Goal: Complete application form

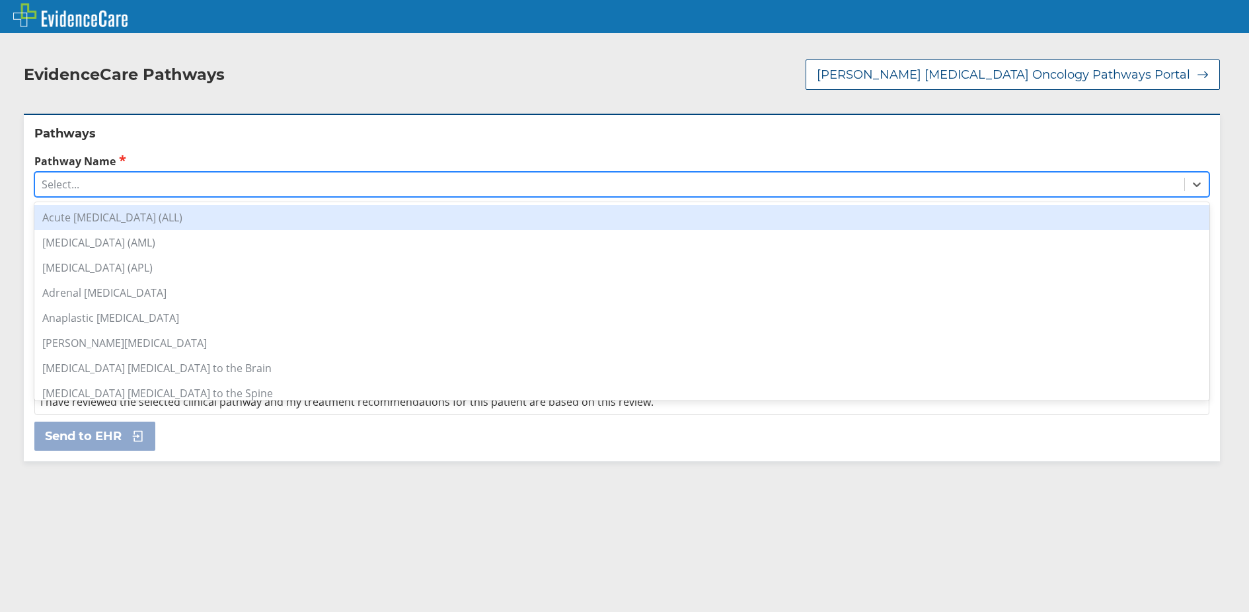
click at [282, 175] on div "Select..." at bounding box center [609, 184] width 1149 height 22
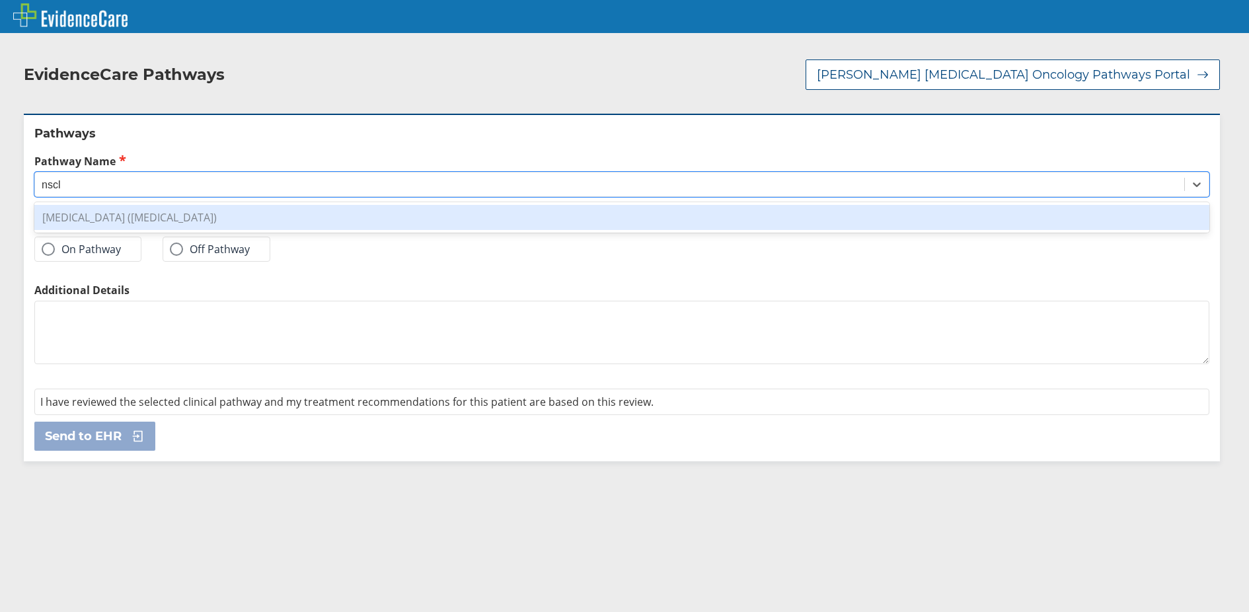
click at [280, 206] on div "[MEDICAL_DATA] ([MEDICAL_DATA])" at bounding box center [621, 217] width 1175 height 25
type input "nscl"
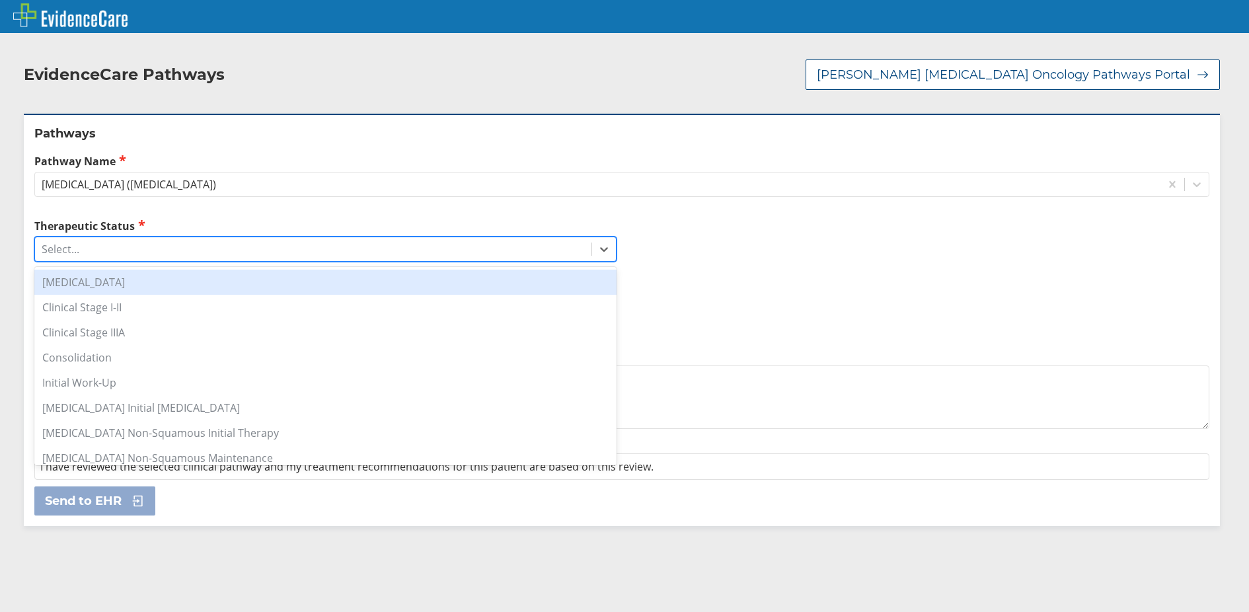
click at [213, 238] on div "Select..." at bounding box center [313, 249] width 556 height 22
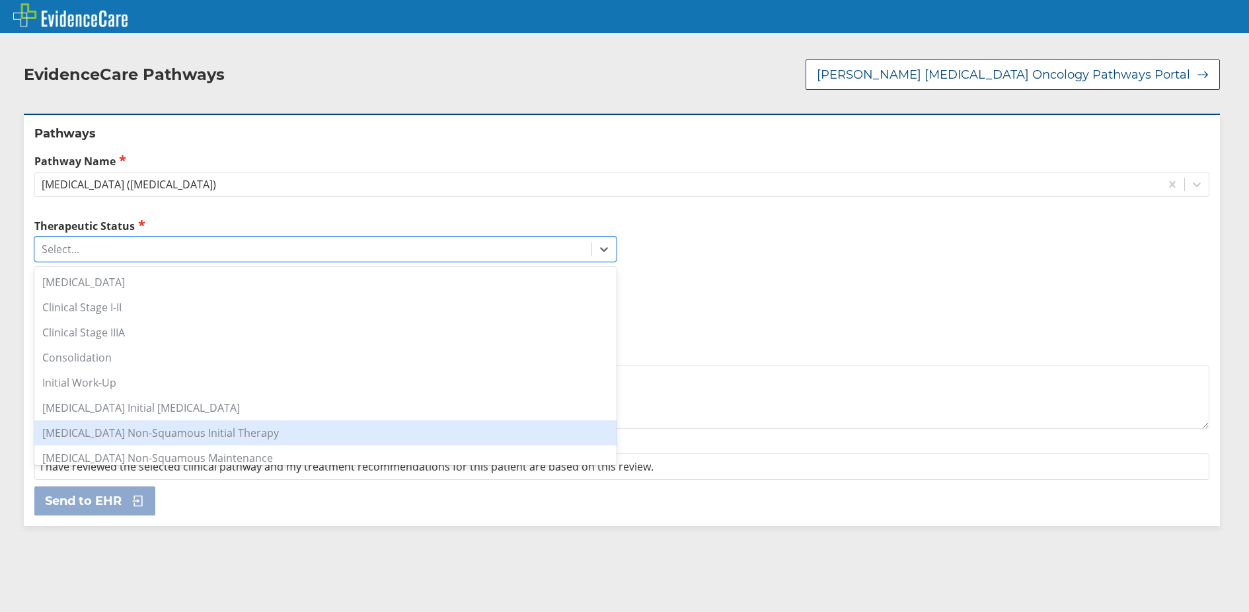
scroll to position [147, 0]
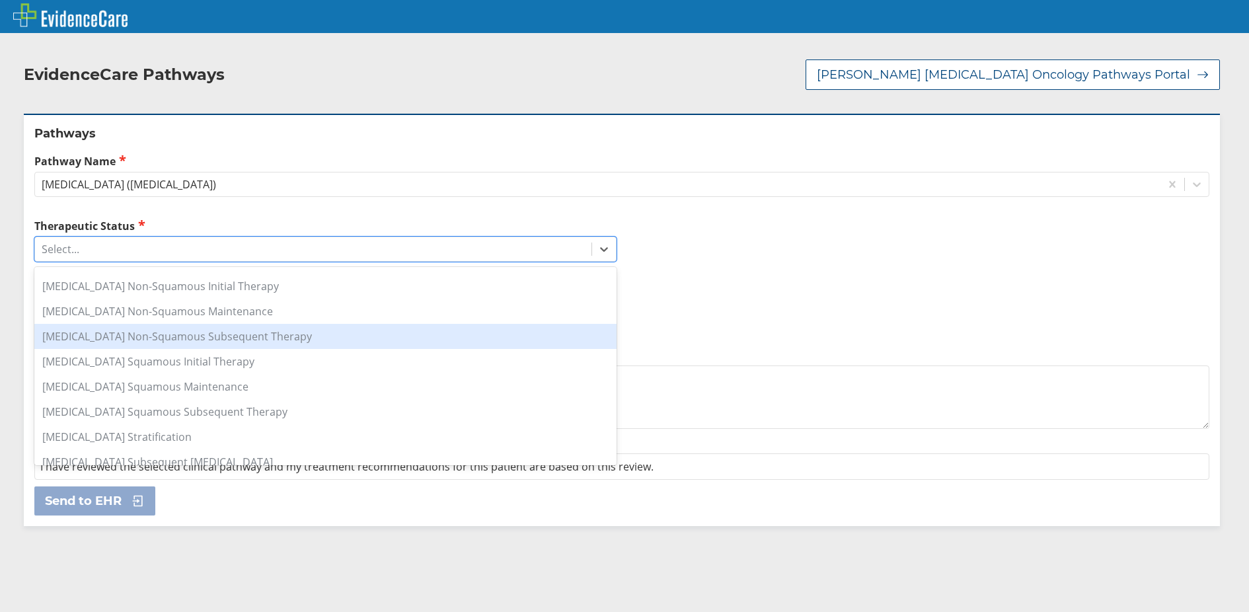
drag, startPoint x: 266, startPoint y: 294, endPoint x: 276, endPoint y: 319, distance: 27.2
click at [276, 319] on div "[MEDICAL_DATA] Clinical Stage I-II Clinical Stage IIIA Consolidation Initial Wo…" at bounding box center [325, 366] width 582 height 198
click at [276, 324] on div "[MEDICAL_DATA] Non-Squamous Subsequent Therapy" at bounding box center [325, 336] width 582 height 25
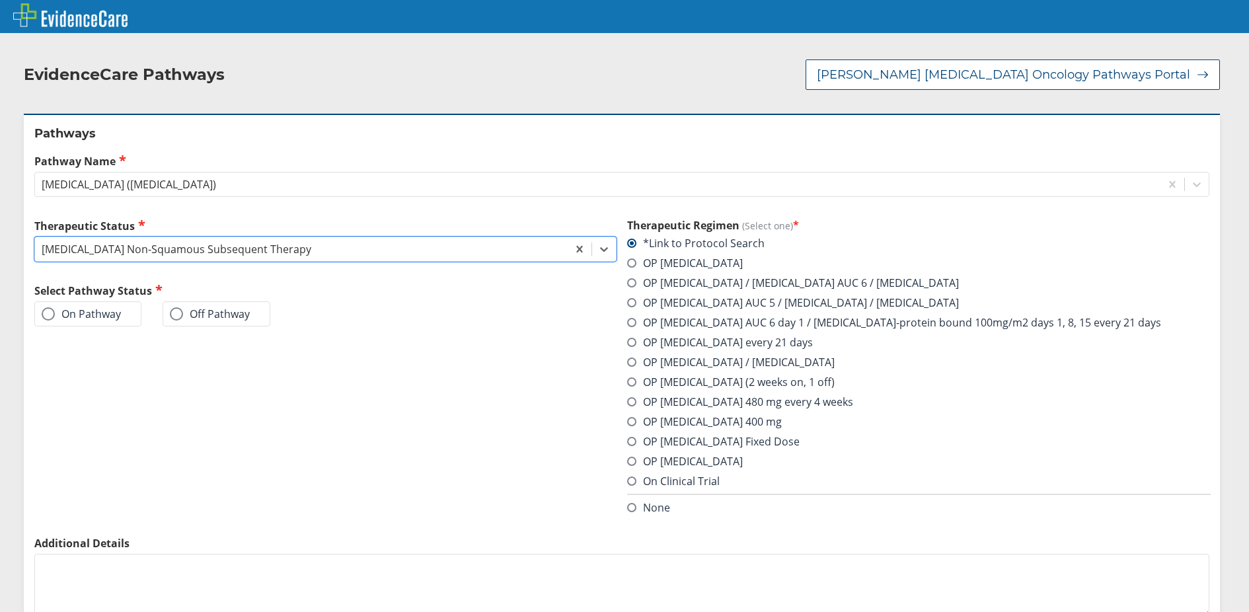
click at [170, 307] on label "Off Pathway" at bounding box center [210, 313] width 80 height 13
click at [0, 0] on input "Off Pathway" at bounding box center [0, 0] width 0 height 0
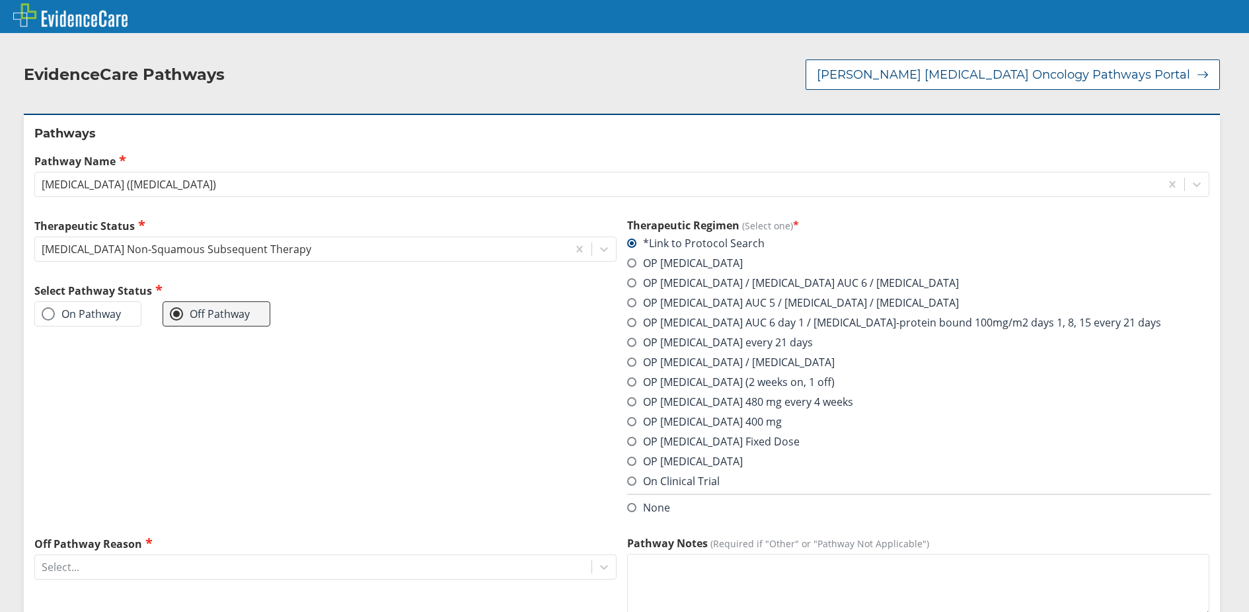
click at [650, 569] on textarea "Pathway Notes (Required if "Other" or "Pathway Not Applicable")" at bounding box center [918, 585] width 582 height 63
type textarea "p"
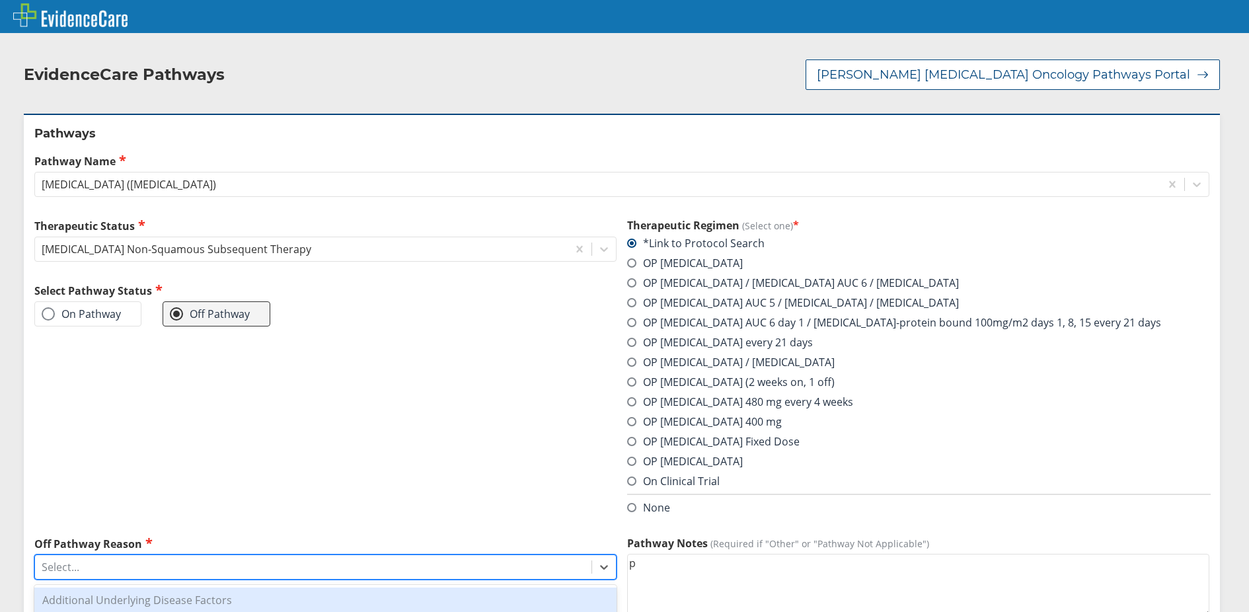
click at [538, 556] on div "Select..." at bounding box center [313, 567] width 556 height 22
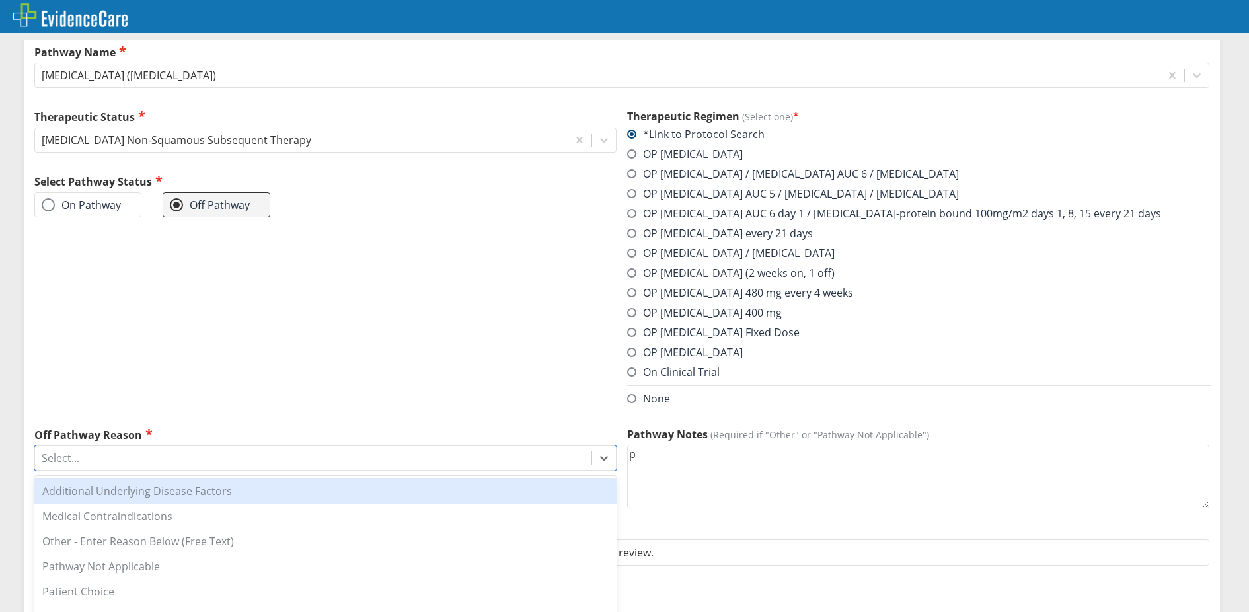
scroll to position [114, 0]
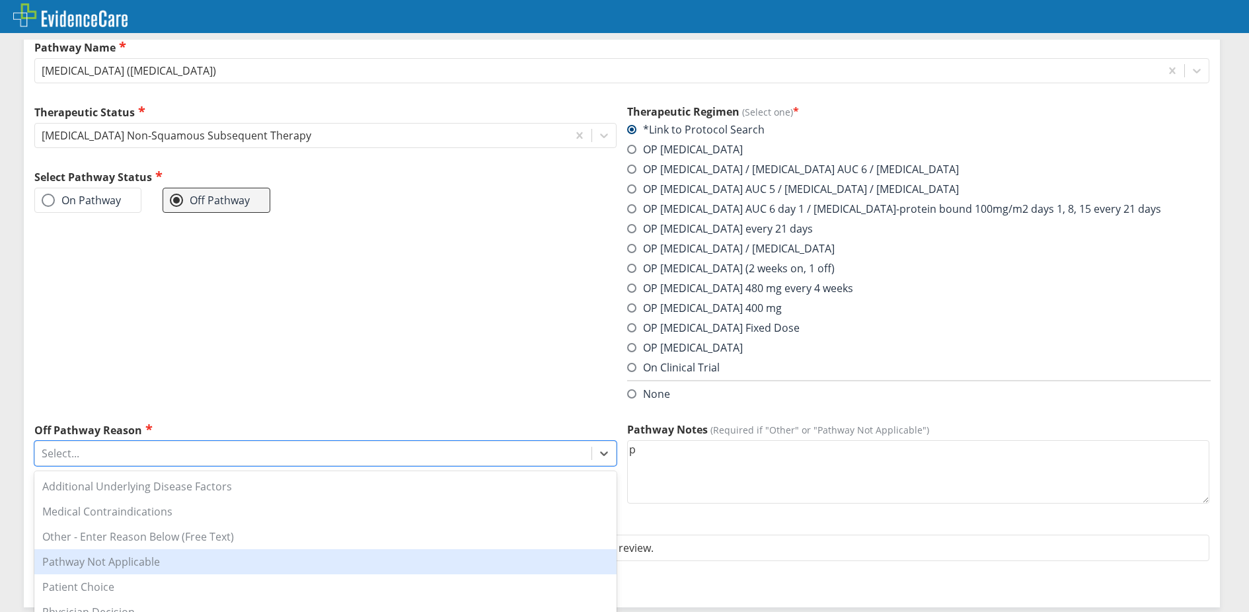
click at [180, 551] on div "Pathway Not Applicable" at bounding box center [325, 561] width 582 height 25
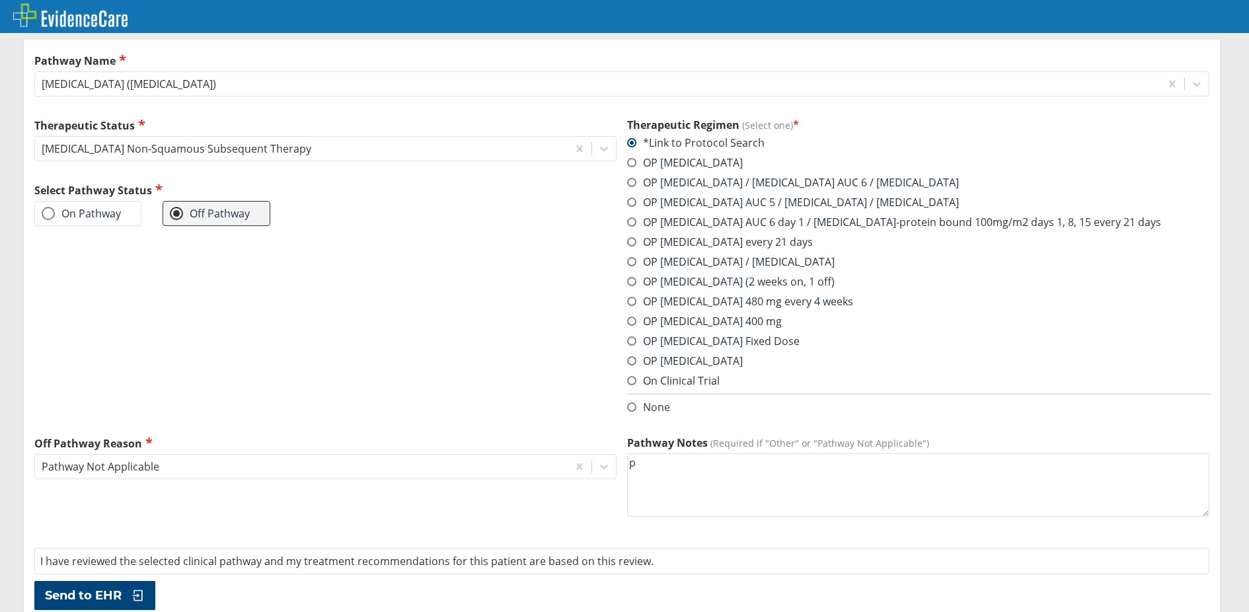
click at [656, 456] on textarea "p" at bounding box center [918, 484] width 582 height 63
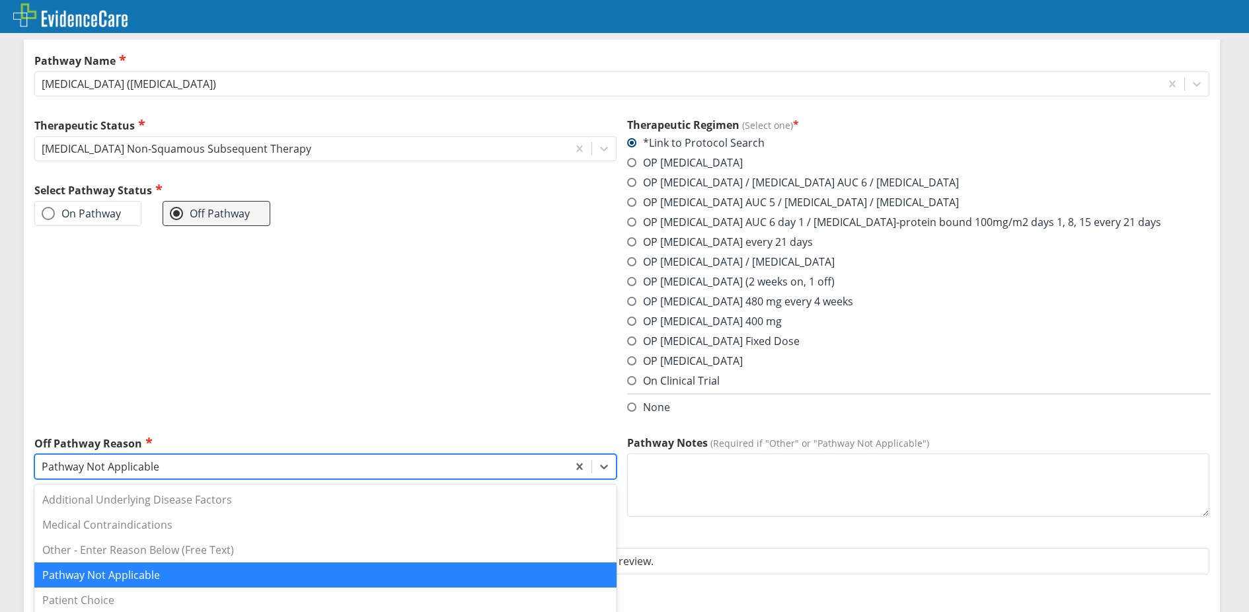
click at [390, 460] on div "Pathway Not Applicable" at bounding box center [301, 466] width 533 height 22
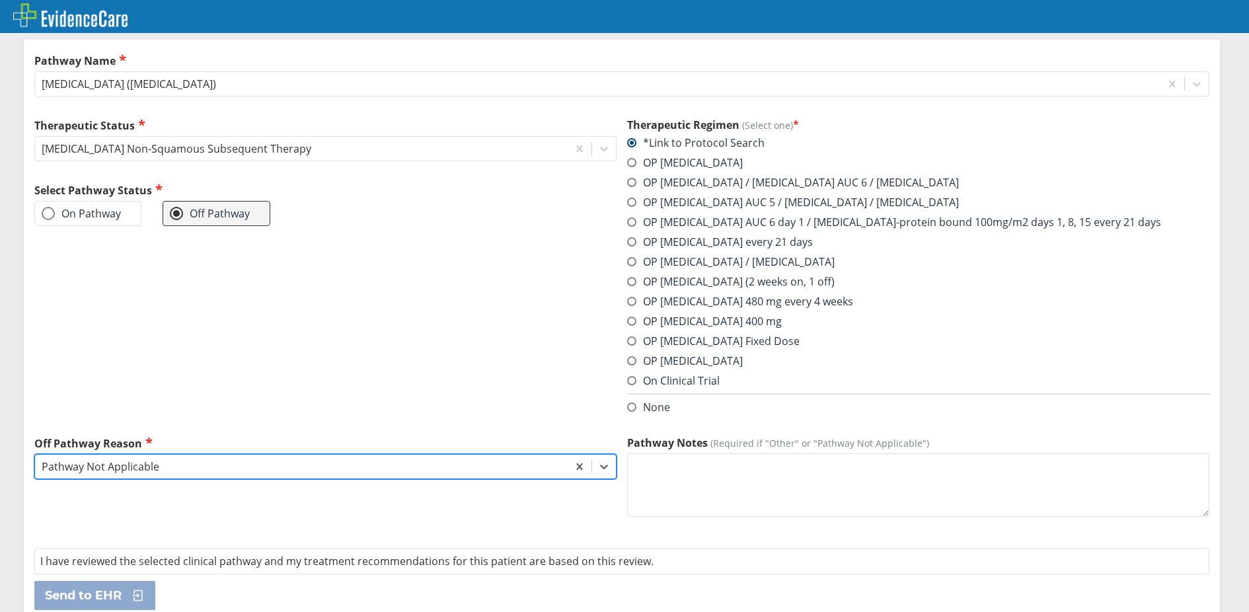
click at [390, 460] on div "Pathway Not Applicable" at bounding box center [301, 466] width 533 height 22
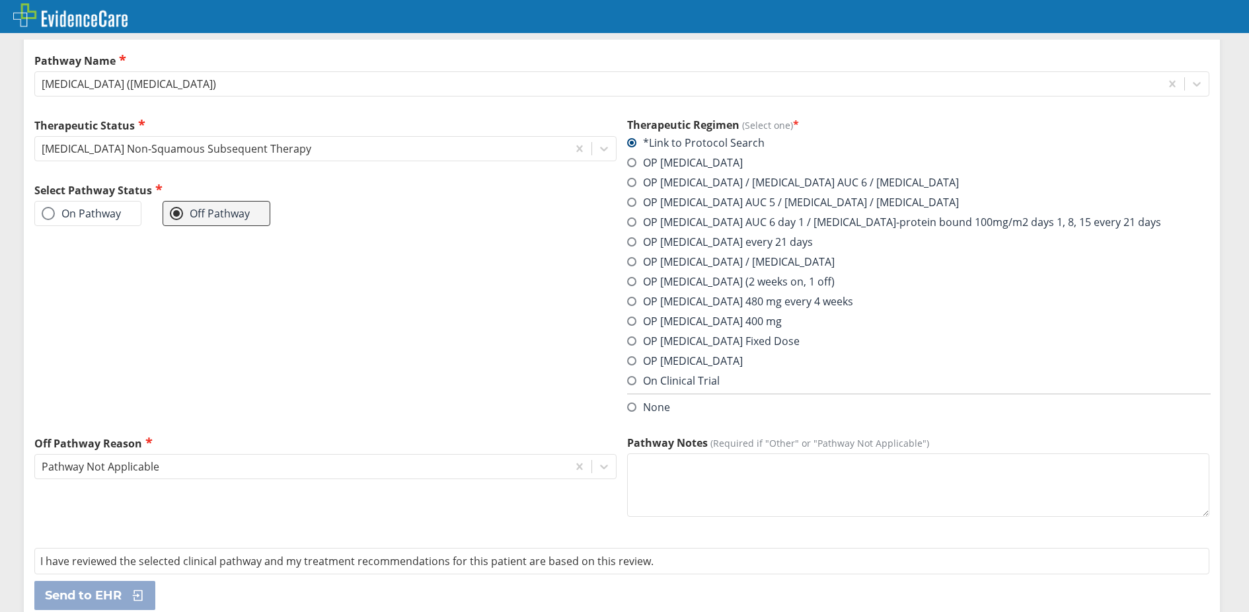
click at [678, 478] on textarea "Pathway Notes (Required if "Other" or "Pathway Not Applicable")" at bounding box center [918, 484] width 582 height 63
type textarea "p"
click at [96, 588] on span "Send to EHR" at bounding box center [83, 596] width 77 height 16
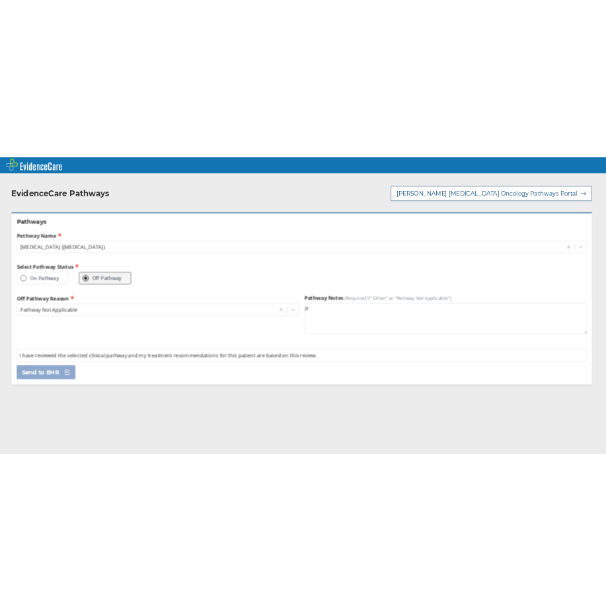
scroll to position [0, 0]
